Goal: Find specific page/section: Find specific page/section

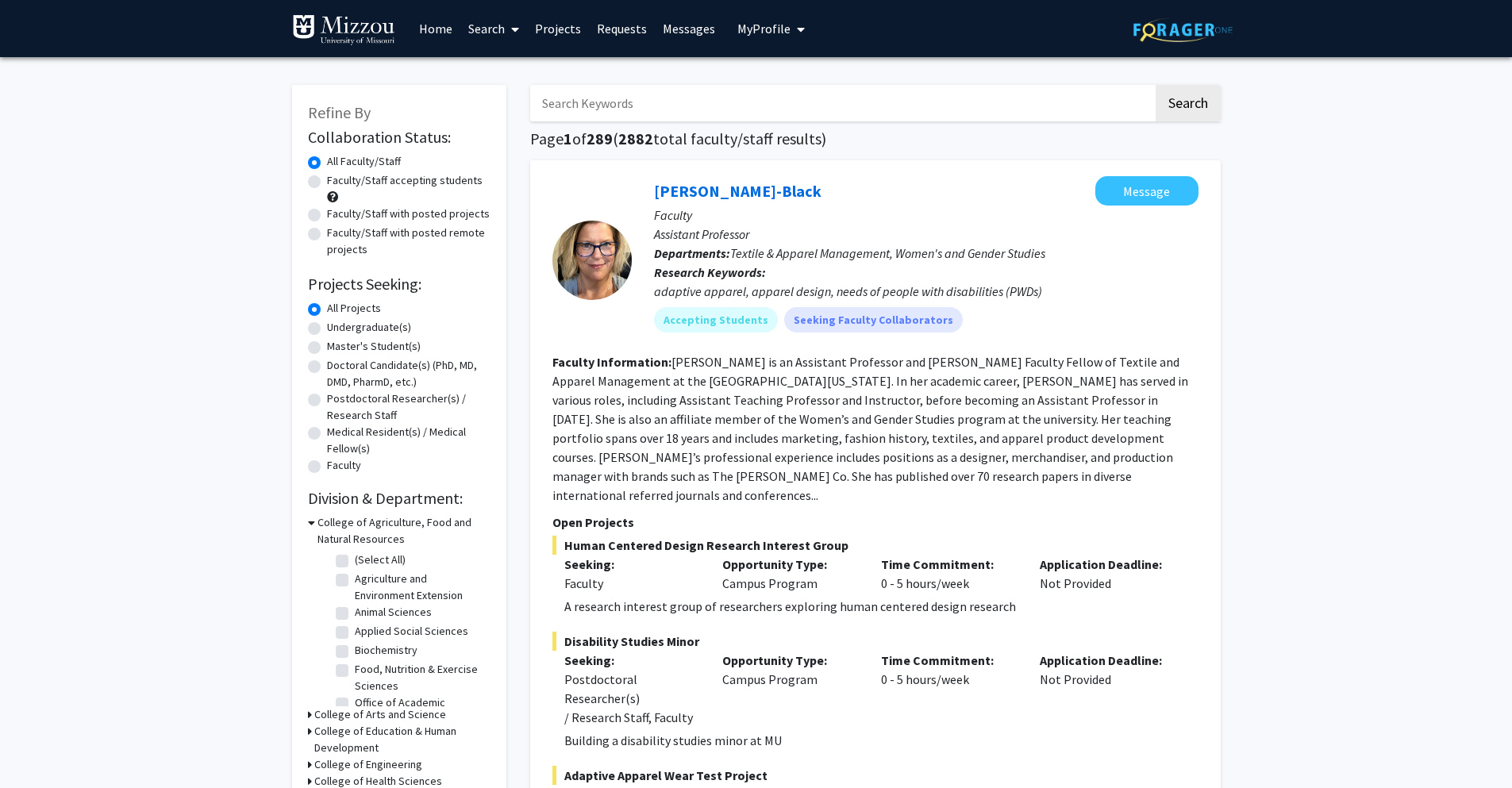
click at [485, 29] on link "Search" at bounding box center [493, 28] width 67 height 55
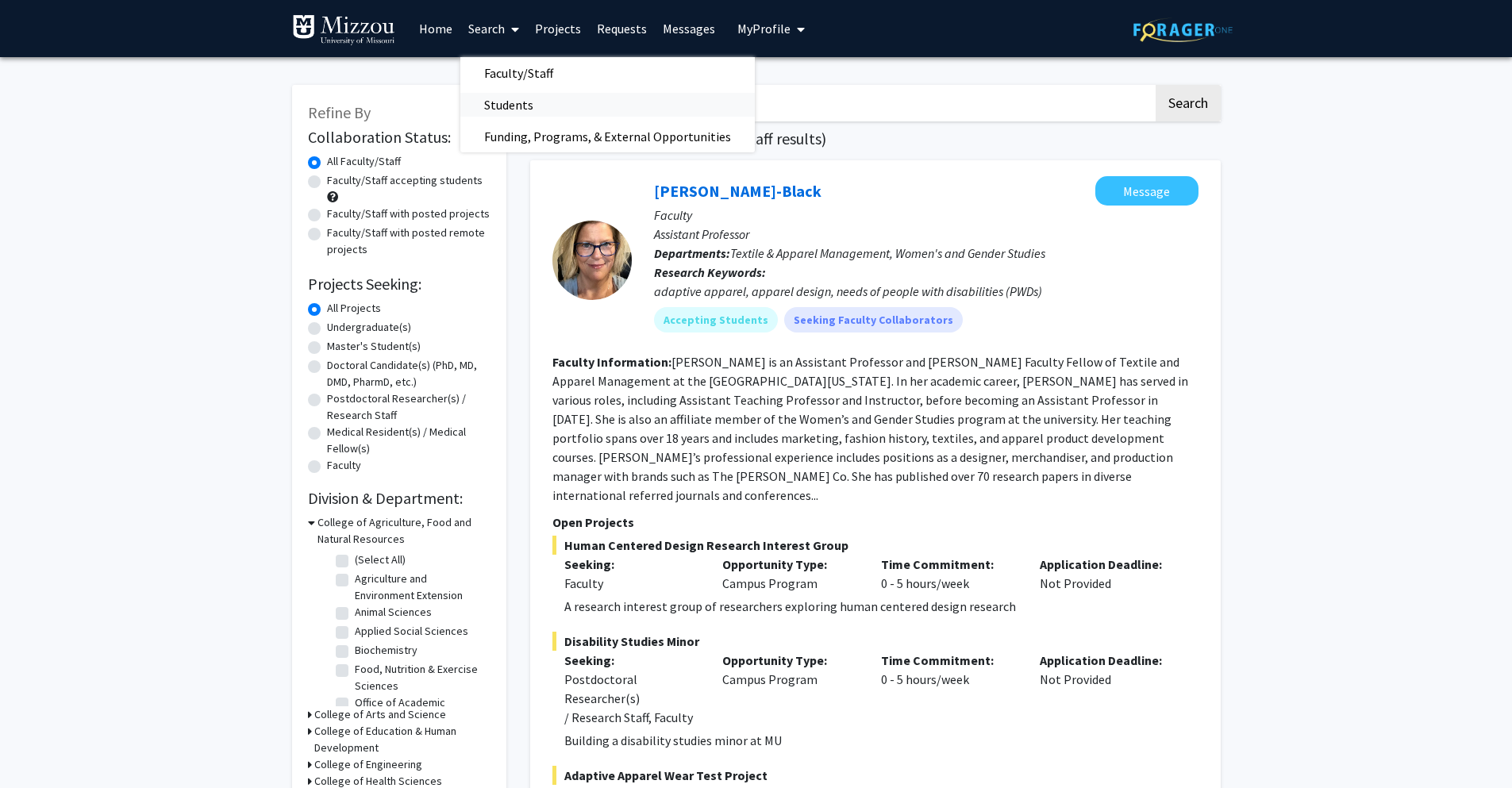
click at [490, 101] on span "Students" at bounding box center [508, 104] width 97 height 32
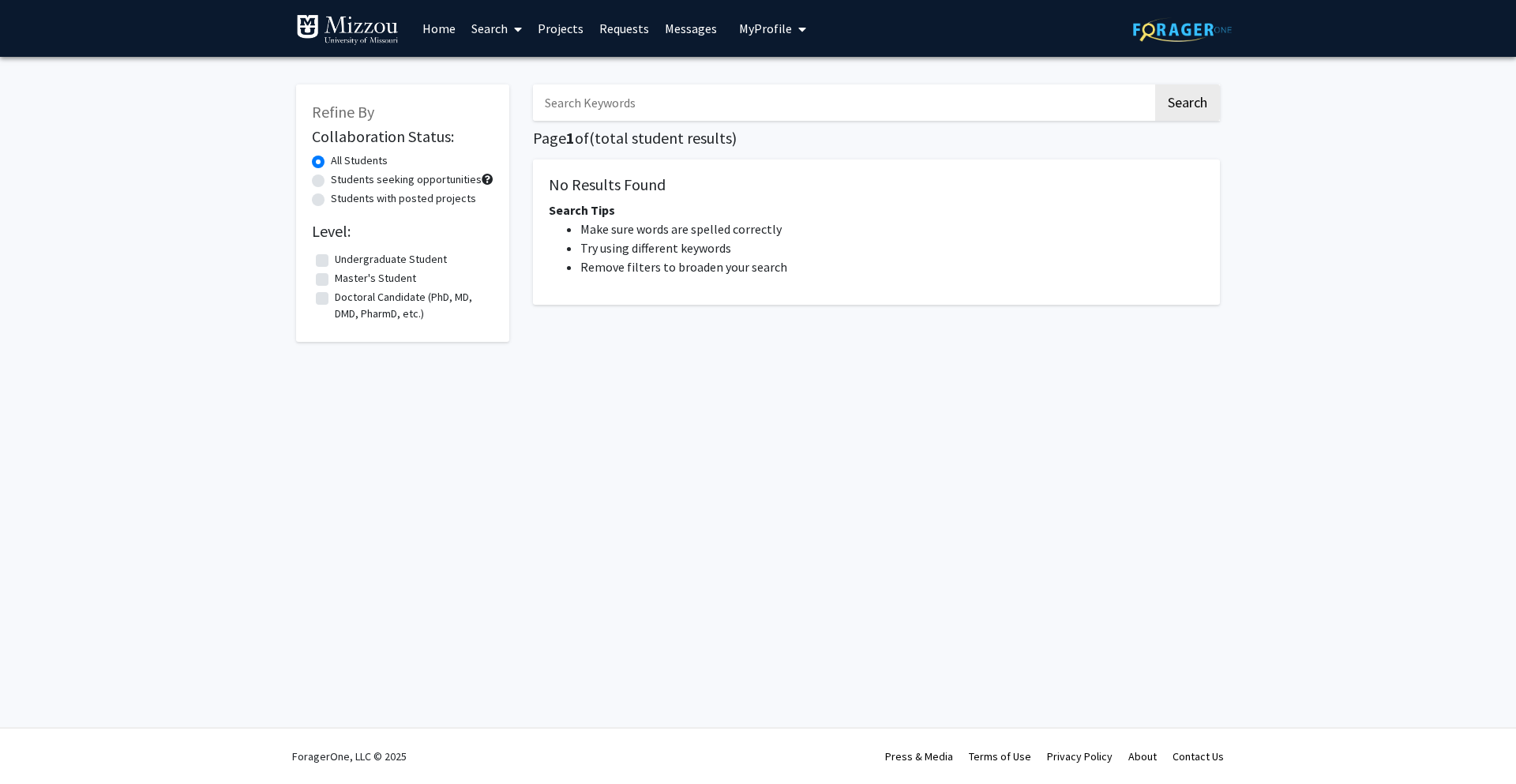
click at [628, 109] on input "Search Keywords" at bounding box center [842, 103] width 620 height 36
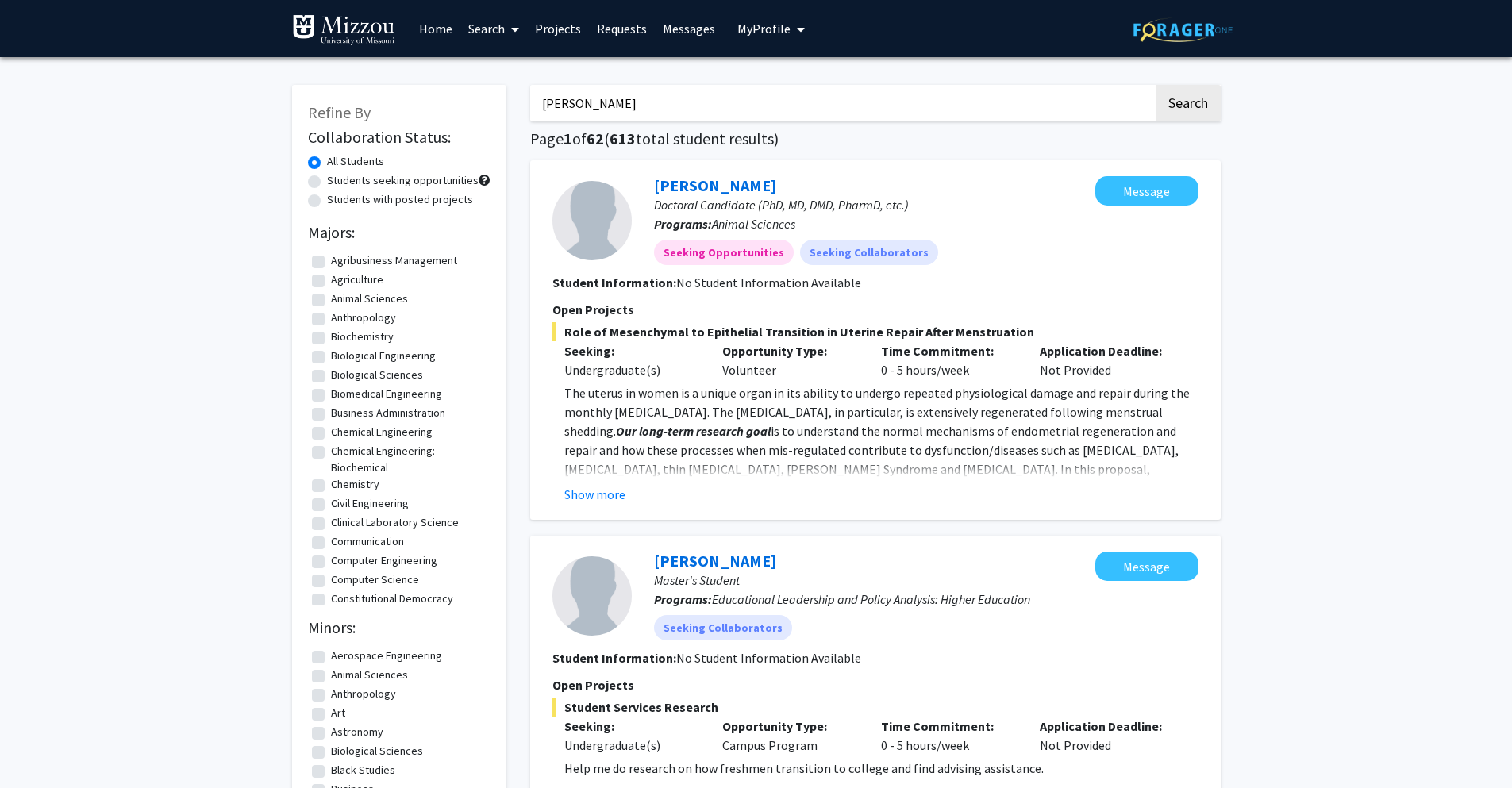
type input "[PERSON_NAME]"
click at [1155, 85] on button "Search" at bounding box center [1188, 103] width 65 height 37
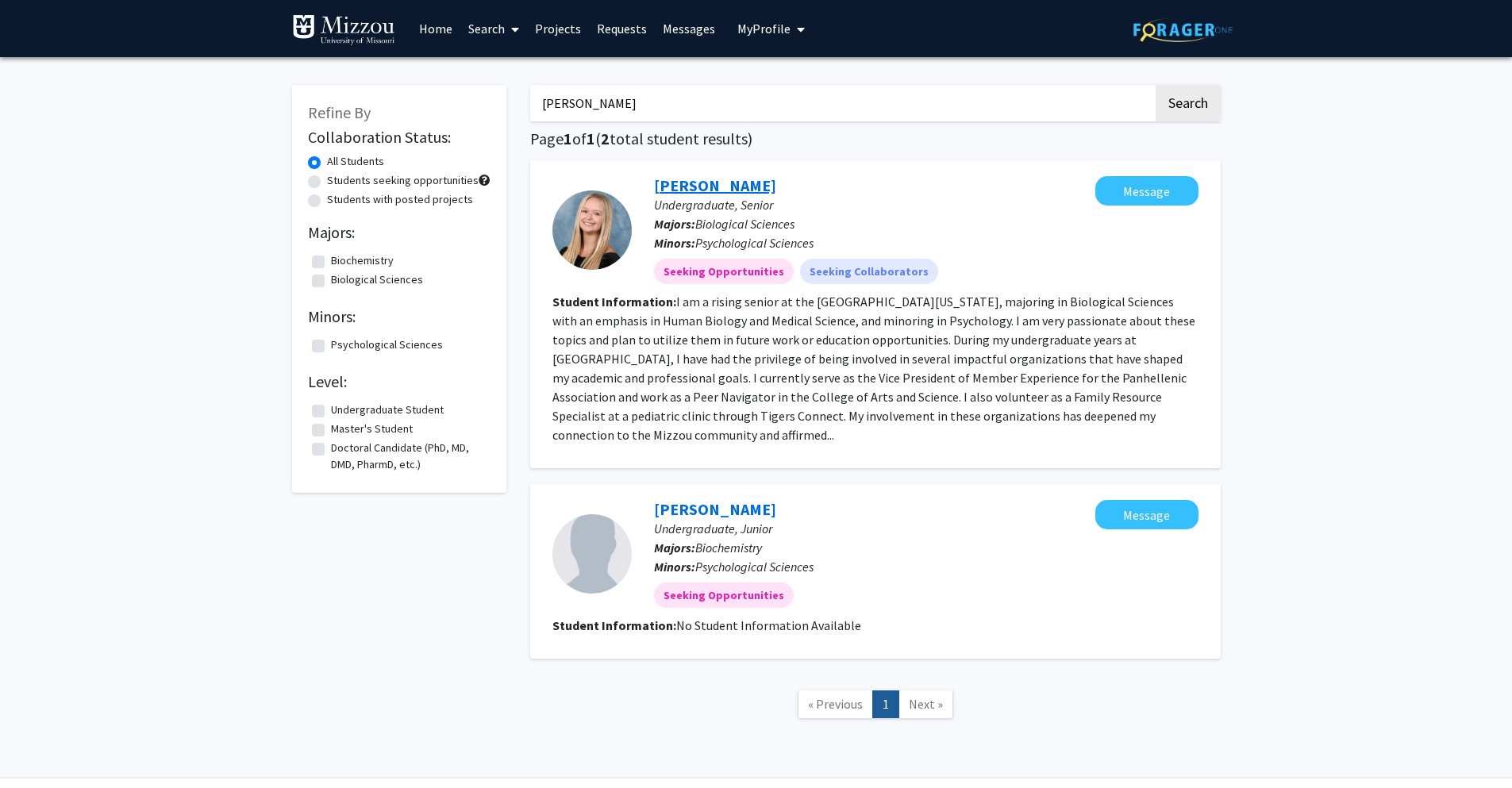
click at [695, 192] on link "[PERSON_NAME]" at bounding box center [715, 185] width 122 height 19
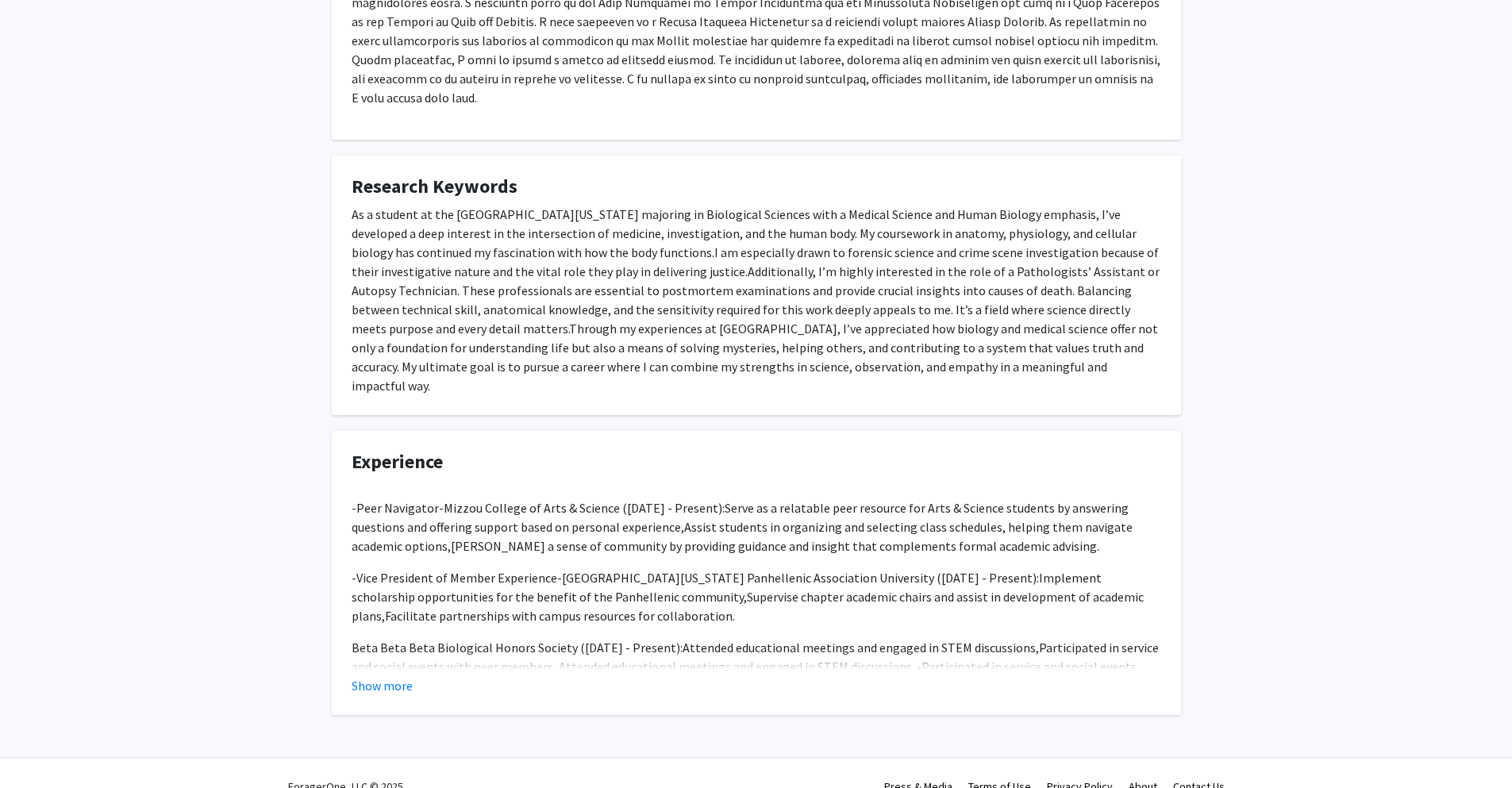
scroll to position [401, 0]
click at [405, 675] on button "Show more" at bounding box center [382, 684] width 61 height 19
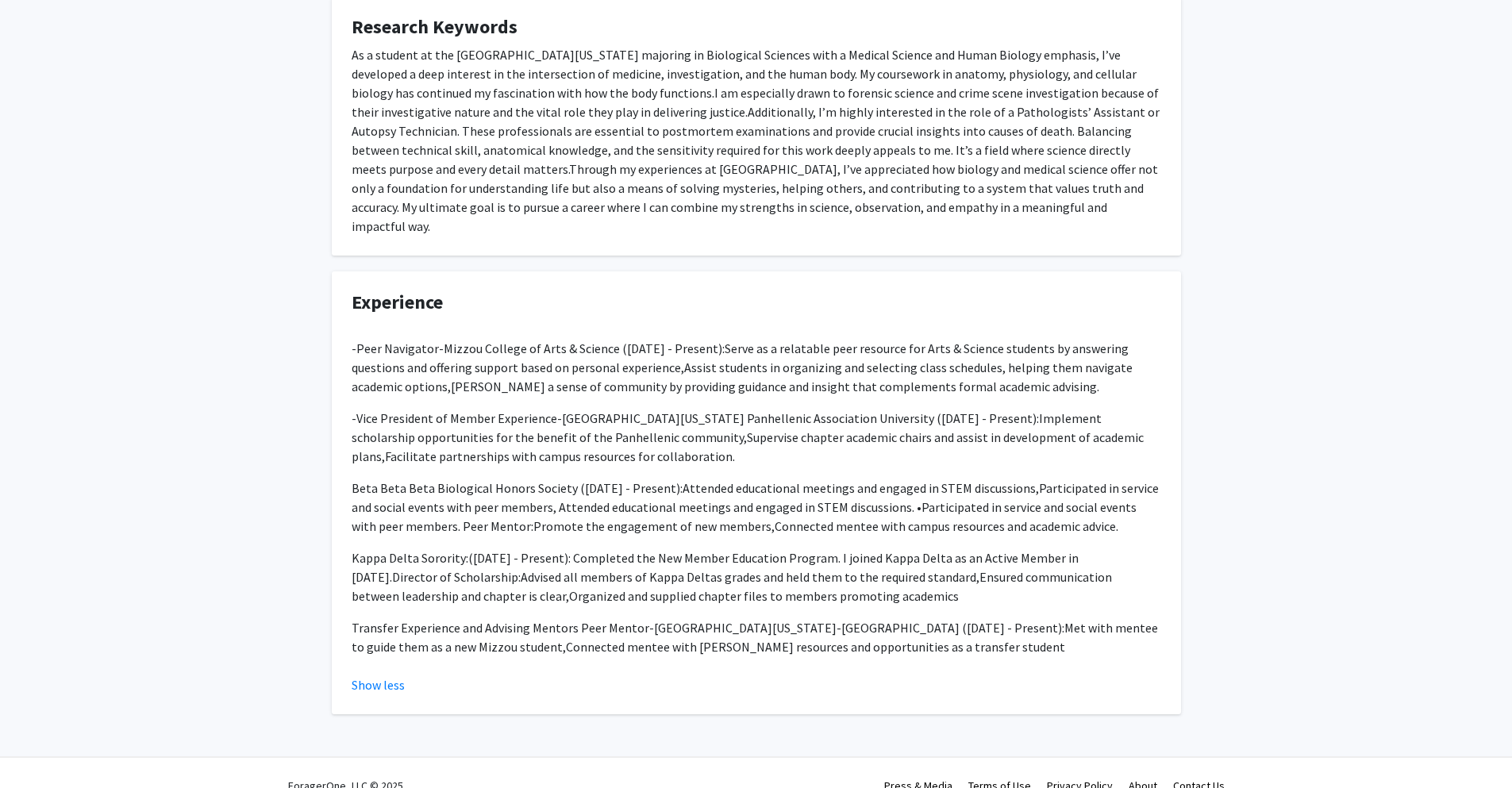
scroll to position [0, 0]
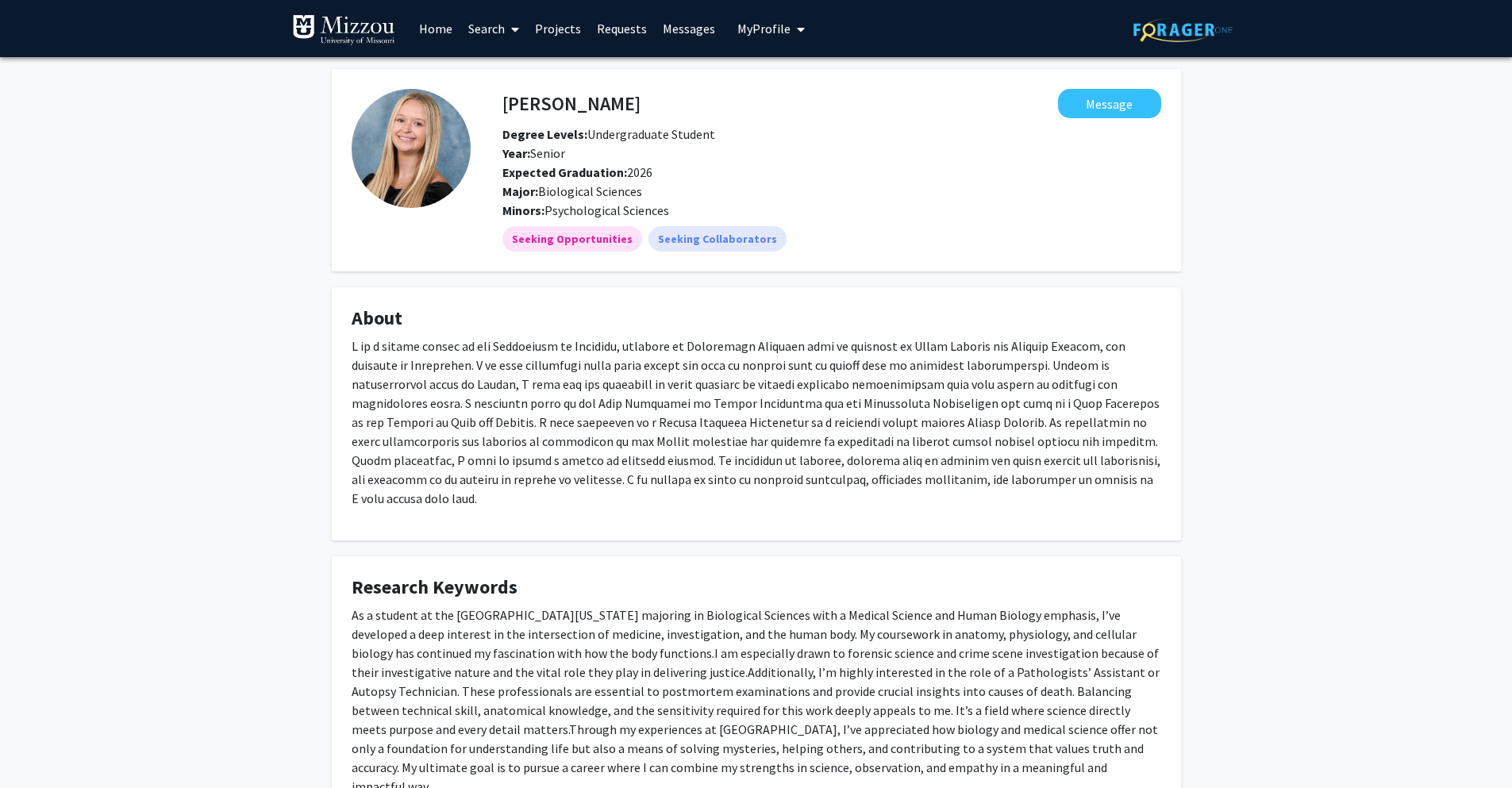
click at [431, 37] on link "Home" at bounding box center [435, 28] width 50 height 55
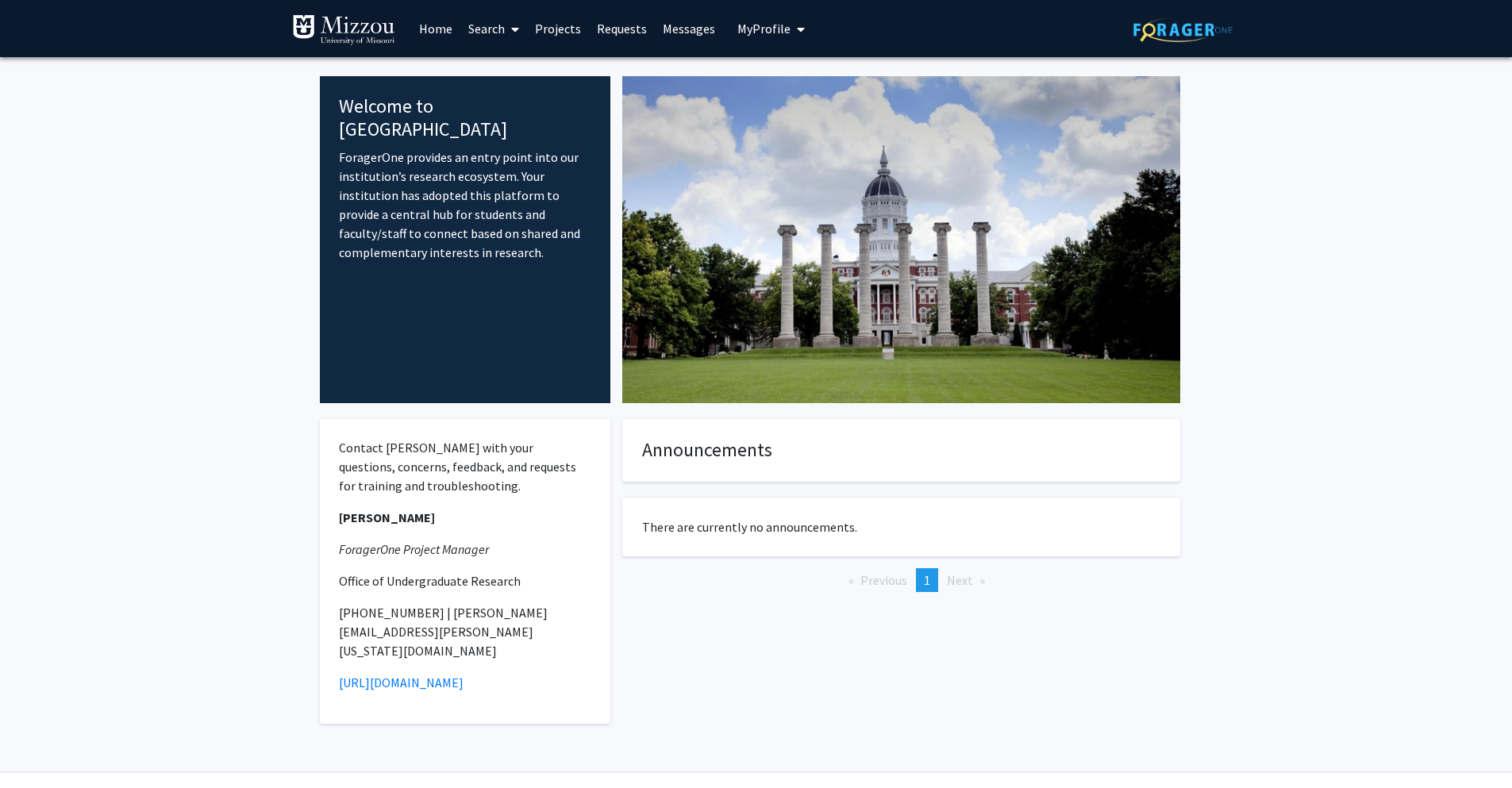
click at [791, 20] on span "My profile dropdown to access profile and logout" at bounding box center [798, 29] width 15 height 55
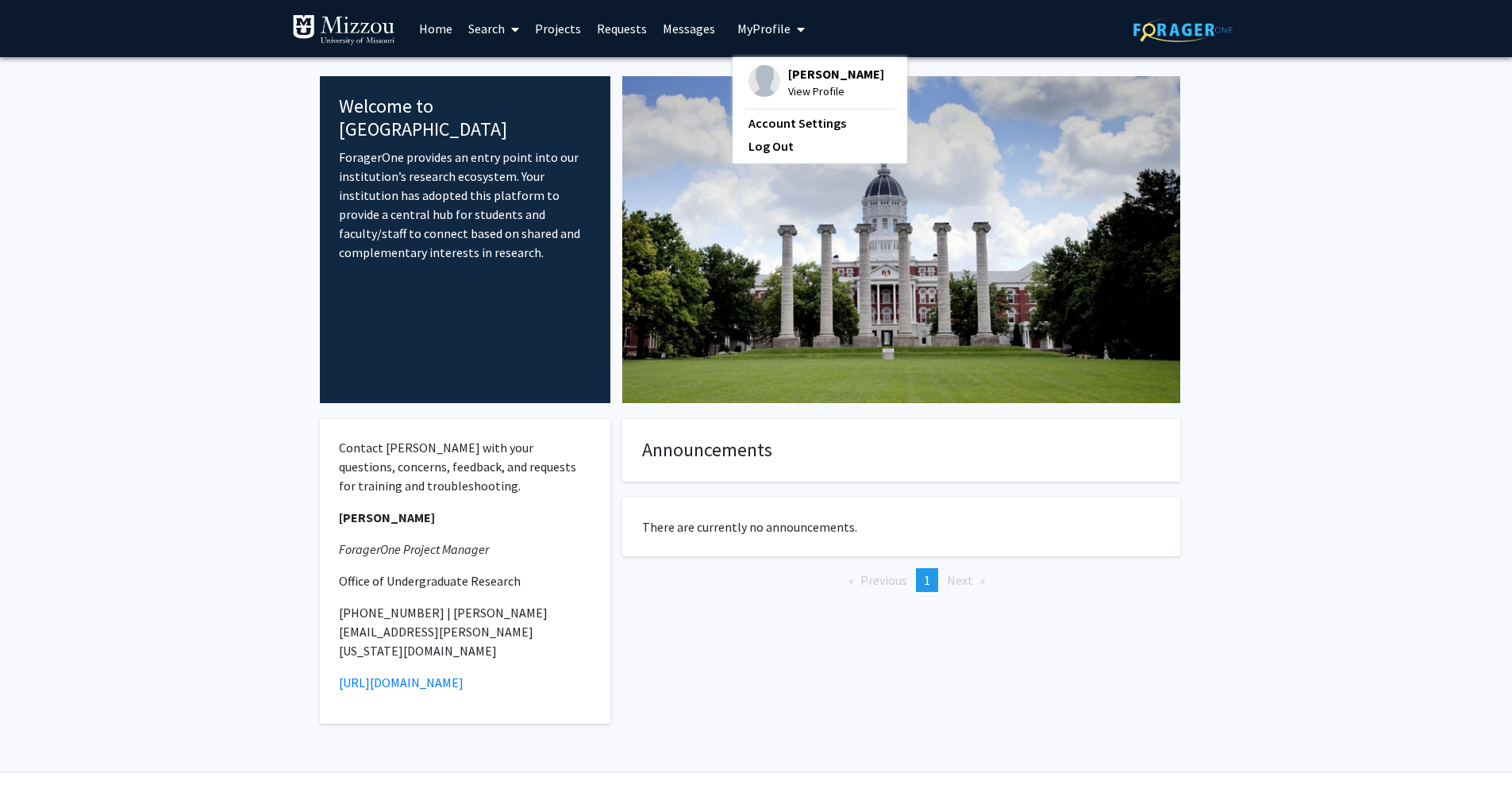
click at [780, 74] on div "[PERSON_NAME] View Profile" at bounding box center [816, 82] width 136 height 35
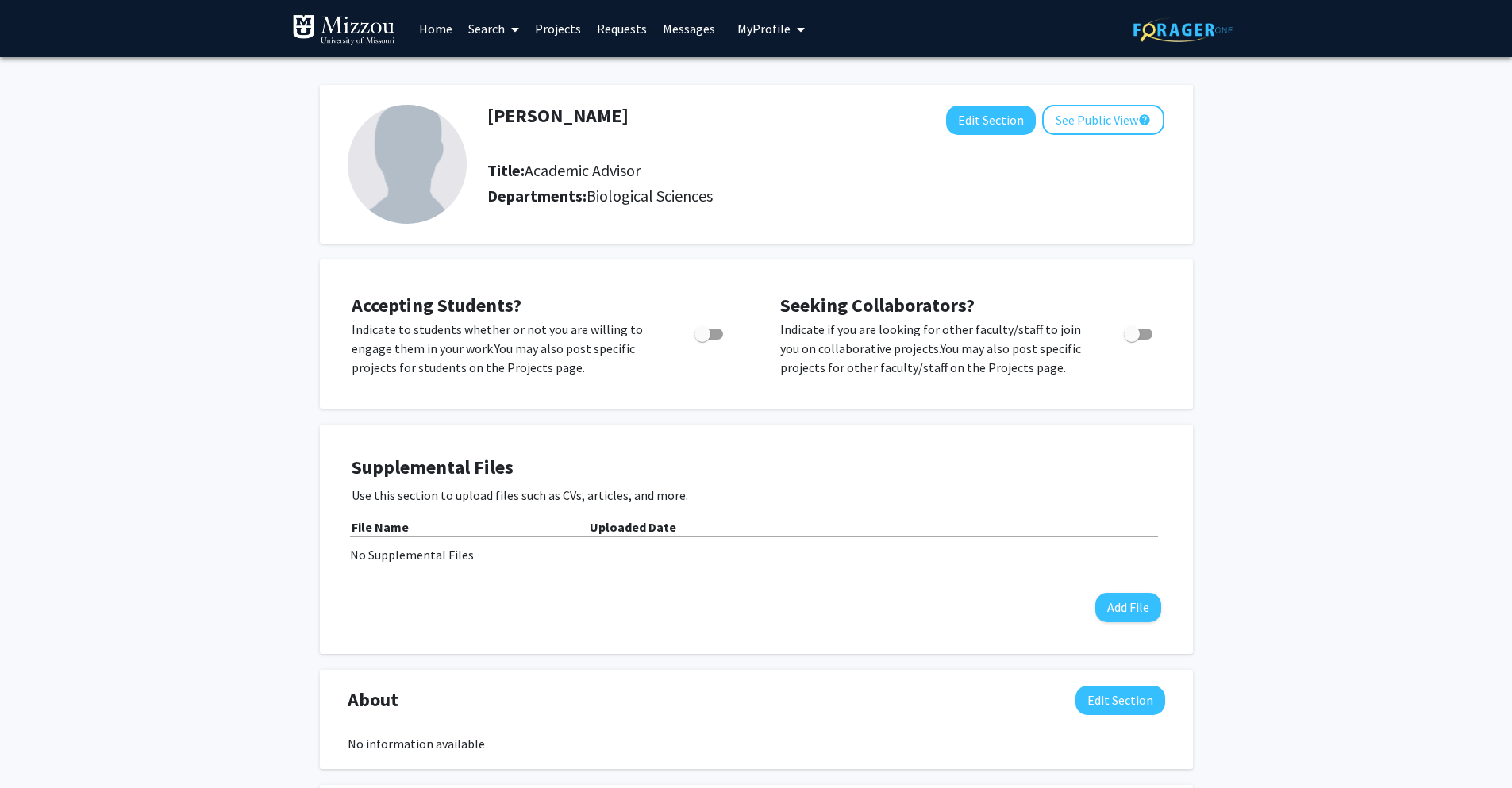
click at [429, 24] on link "Home" at bounding box center [435, 28] width 50 height 55
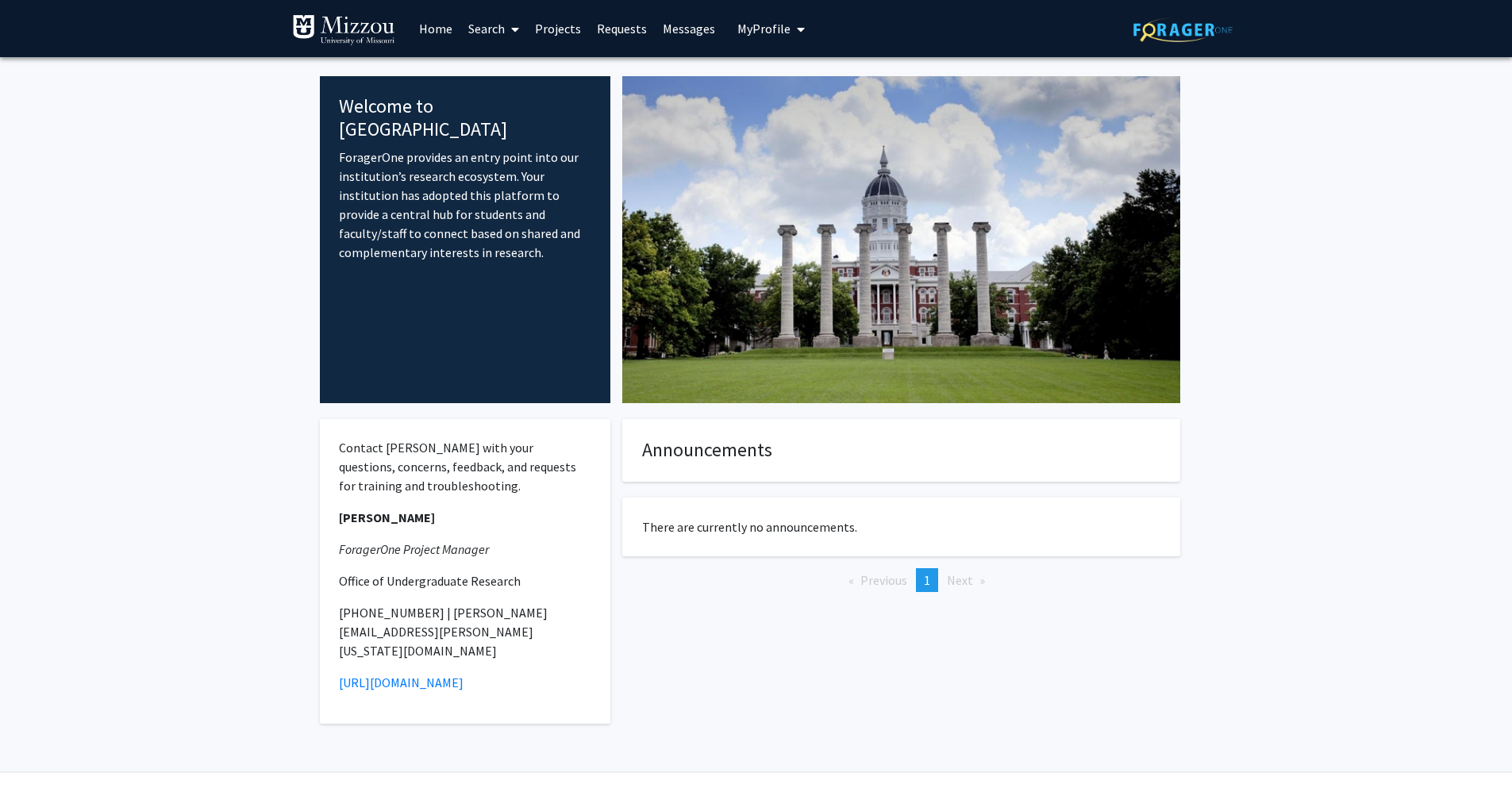
click at [492, 26] on link "Search" at bounding box center [493, 28] width 67 height 55
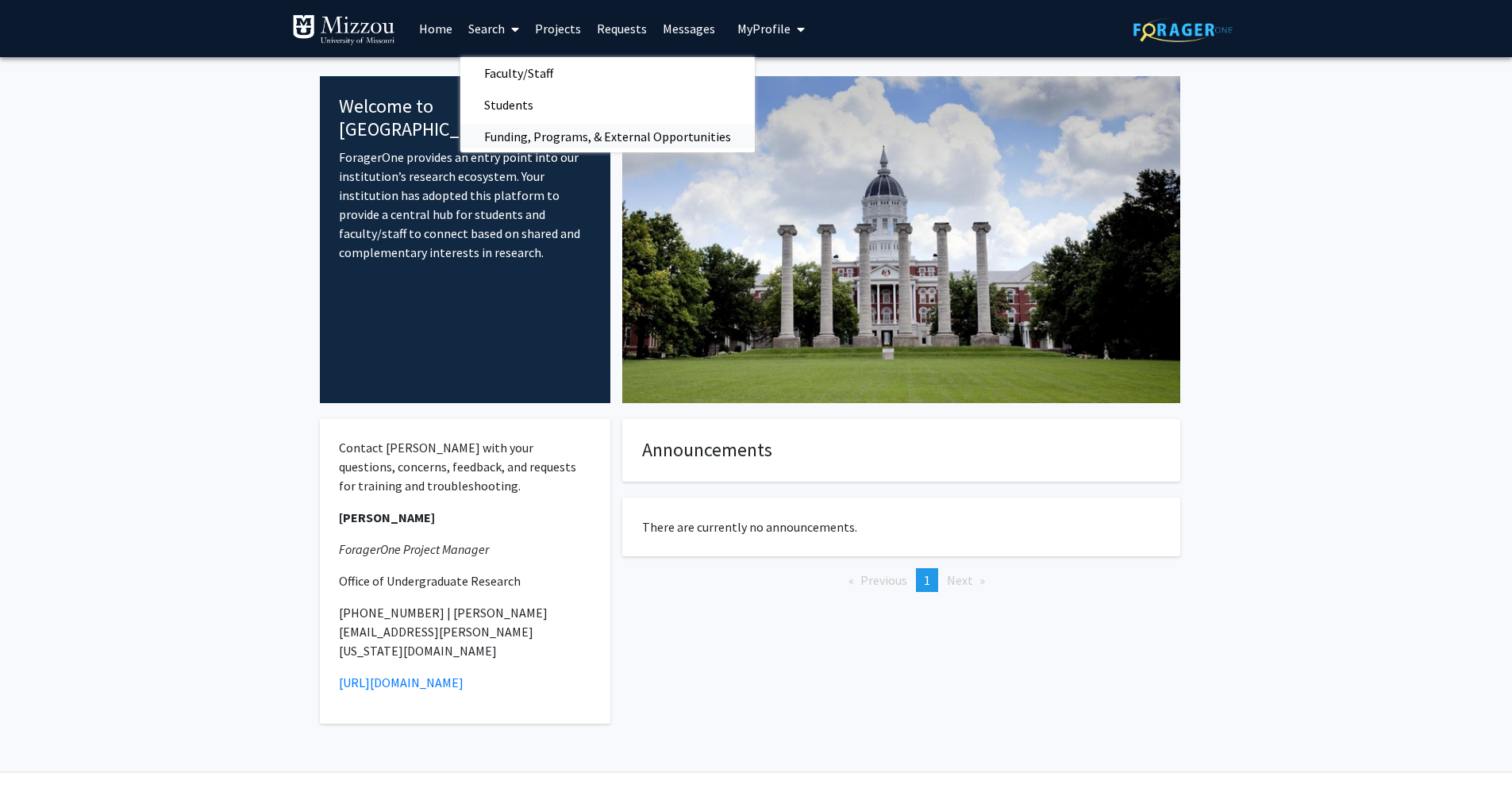
click at [496, 126] on span "Funding, Programs, & External Opportunities" at bounding box center [607, 136] width 294 height 32
